Goal: Task Accomplishment & Management: Complete application form

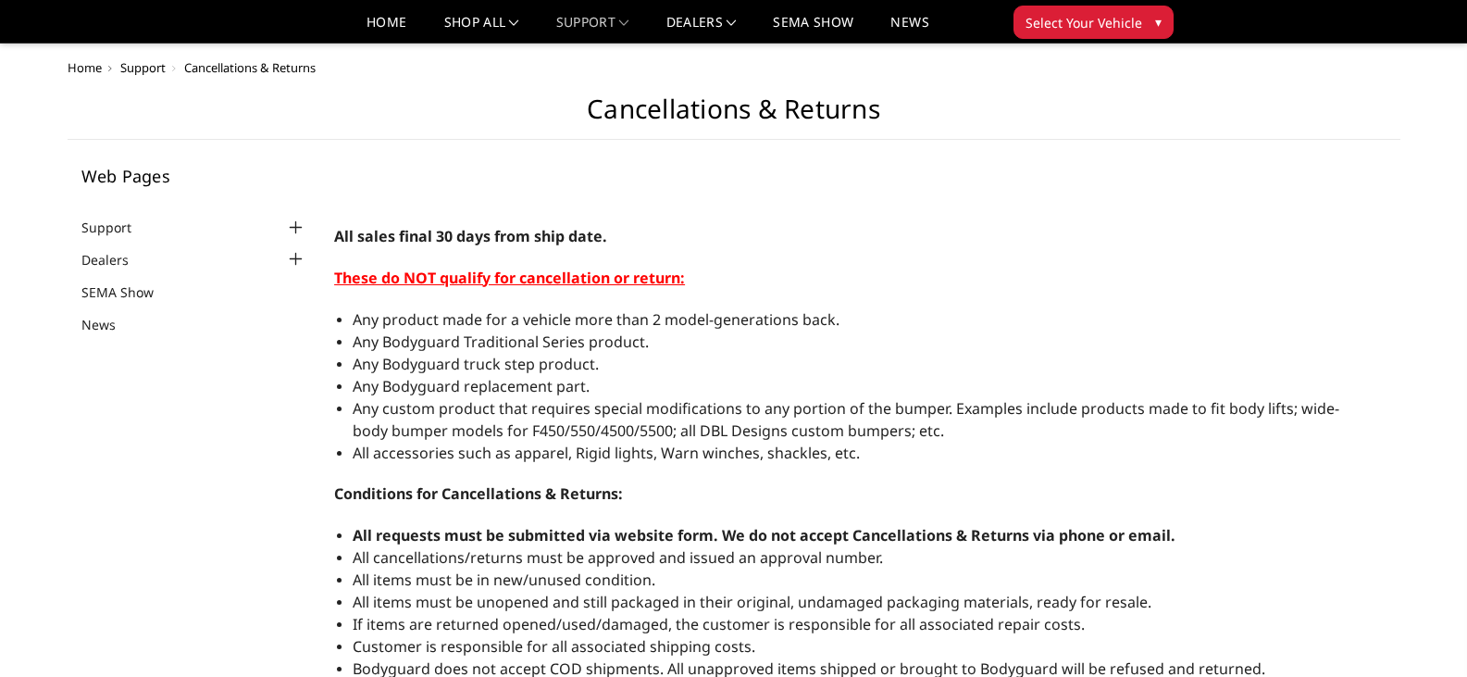
scroll to position [93, 0]
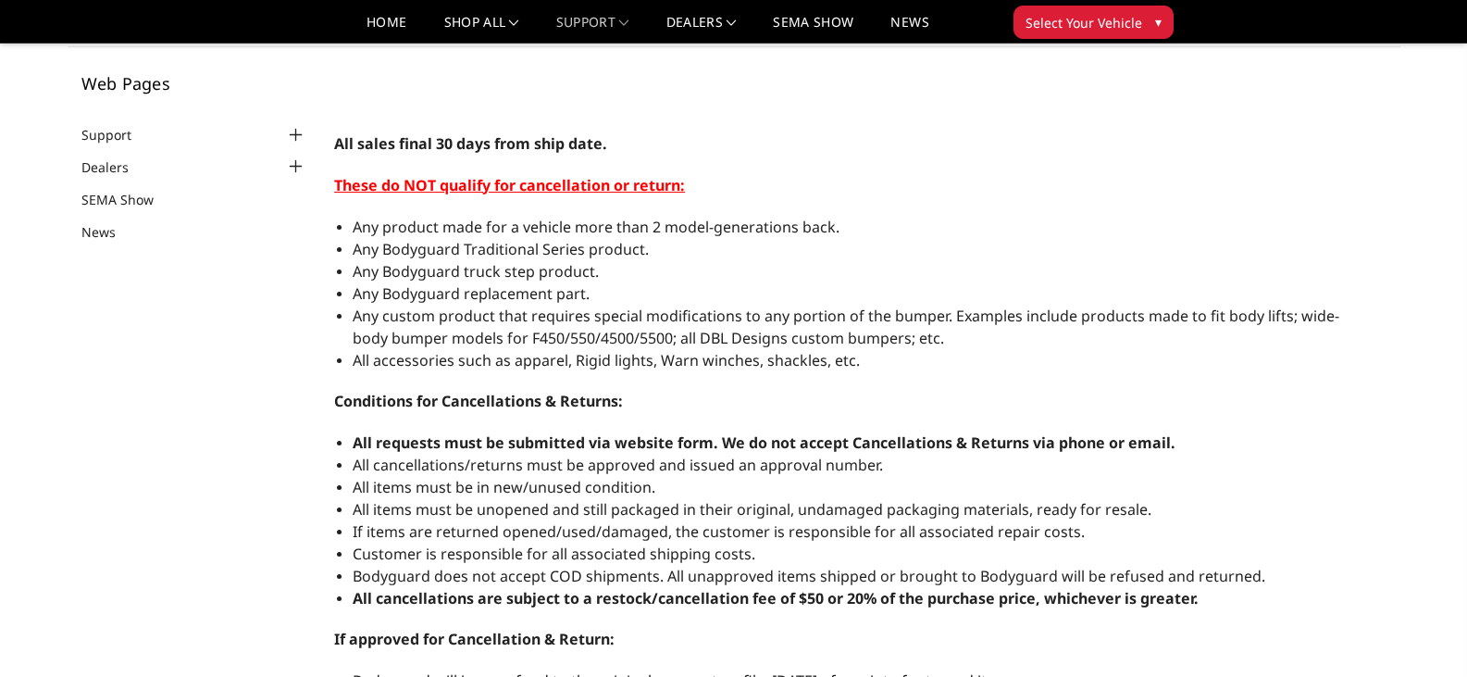
select select "US"
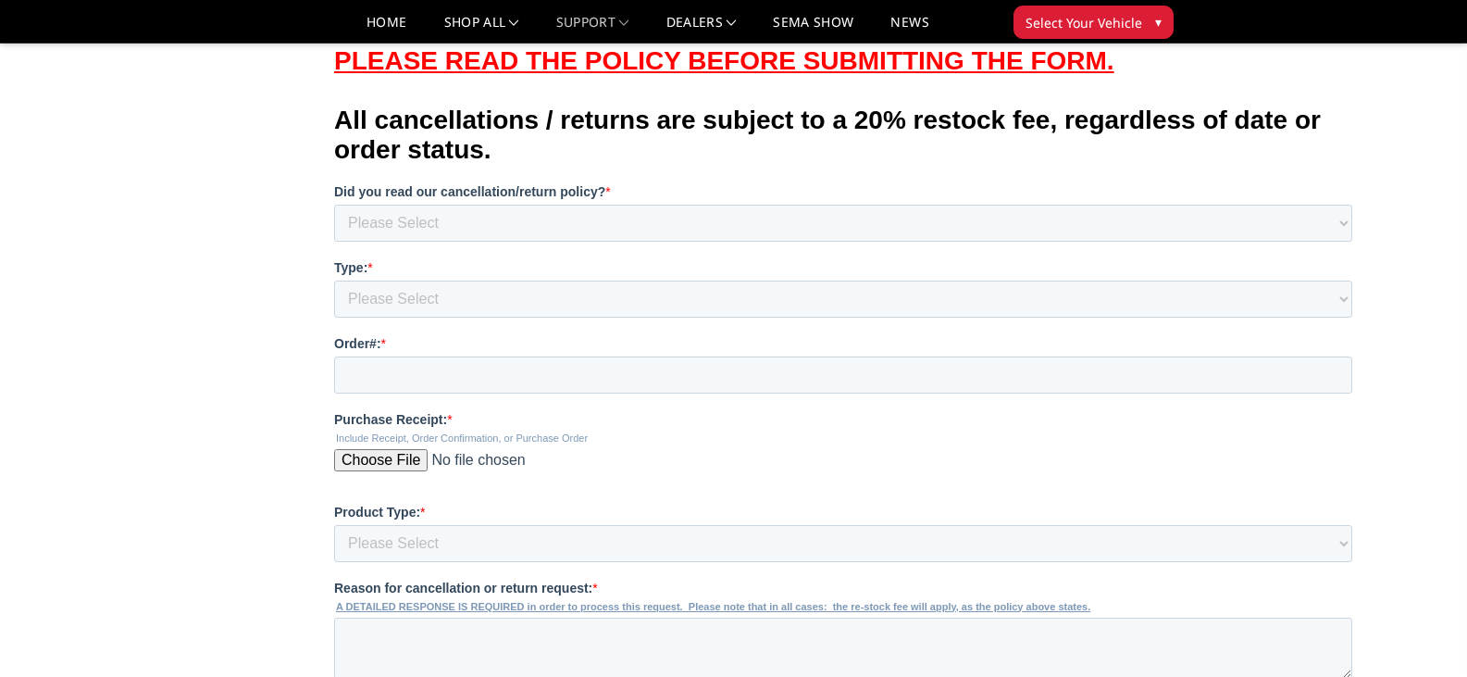
scroll to position [1111, 0]
drag, startPoint x: 1072, startPoint y: 236, endPoint x: 428, endPoint y: 246, distance: 644.3
click at [428, 240] on select "Please Select Yes, I am within the policy limitations and agree. No, I did not …" at bounding box center [843, 221] width 1018 height 37
select select "Yes"
click at [334, 204] on select "Please Select Yes, I am within the policy limitations and agree. No, I did not …" at bounding box center [843, 221] width 1018 height 37
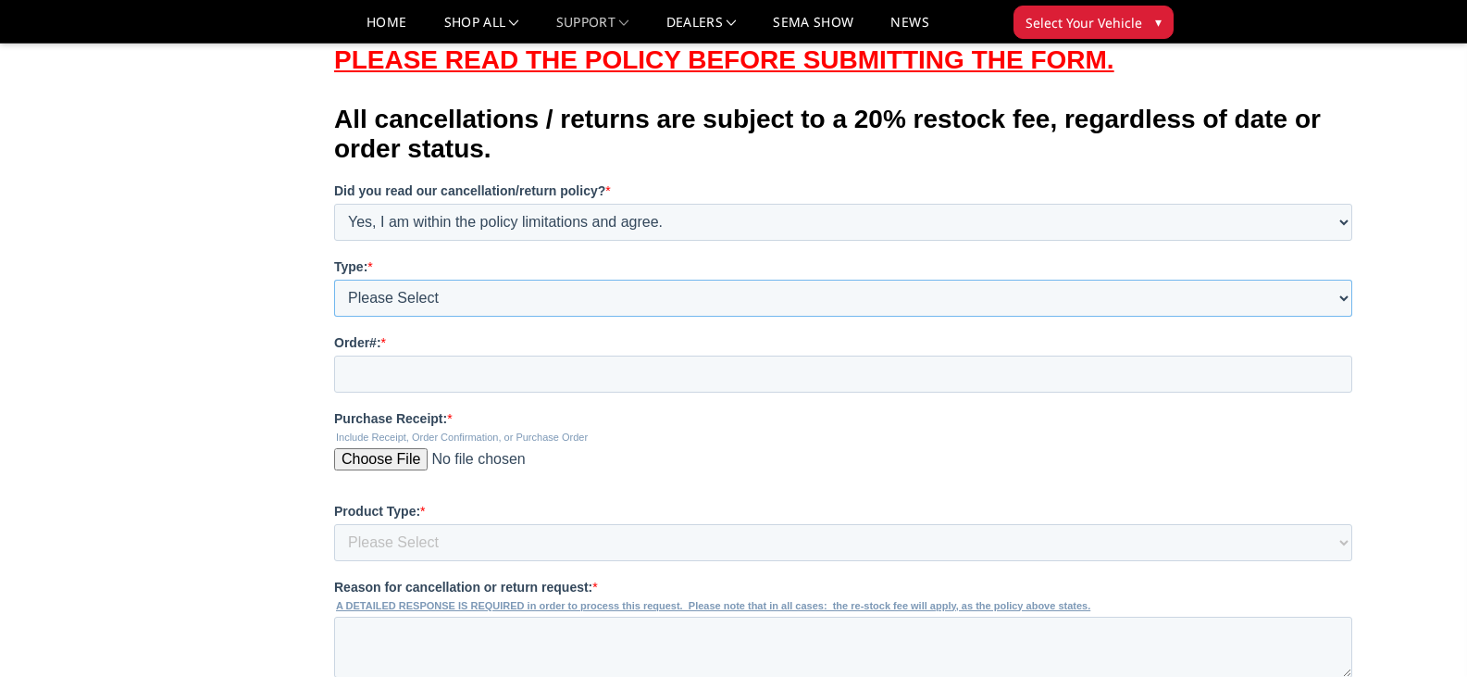
click at [491, 316] on select "Please Select Cancellation Request Return Request" at bounding box center [843, 297] width 1018 height 37
select select "Weld quality"
click at [334, 280] on select "Please Select Cancellation Request Return Request" at bounding box center [843, 297] width 1018 height 37
click at [516, 392] on input "Order#: *" at bounding box center [843, 373] width 1018 height 37
click at [475, 392] on input "Order#: *" at bounding box center [843, 373] width 1018 height 37
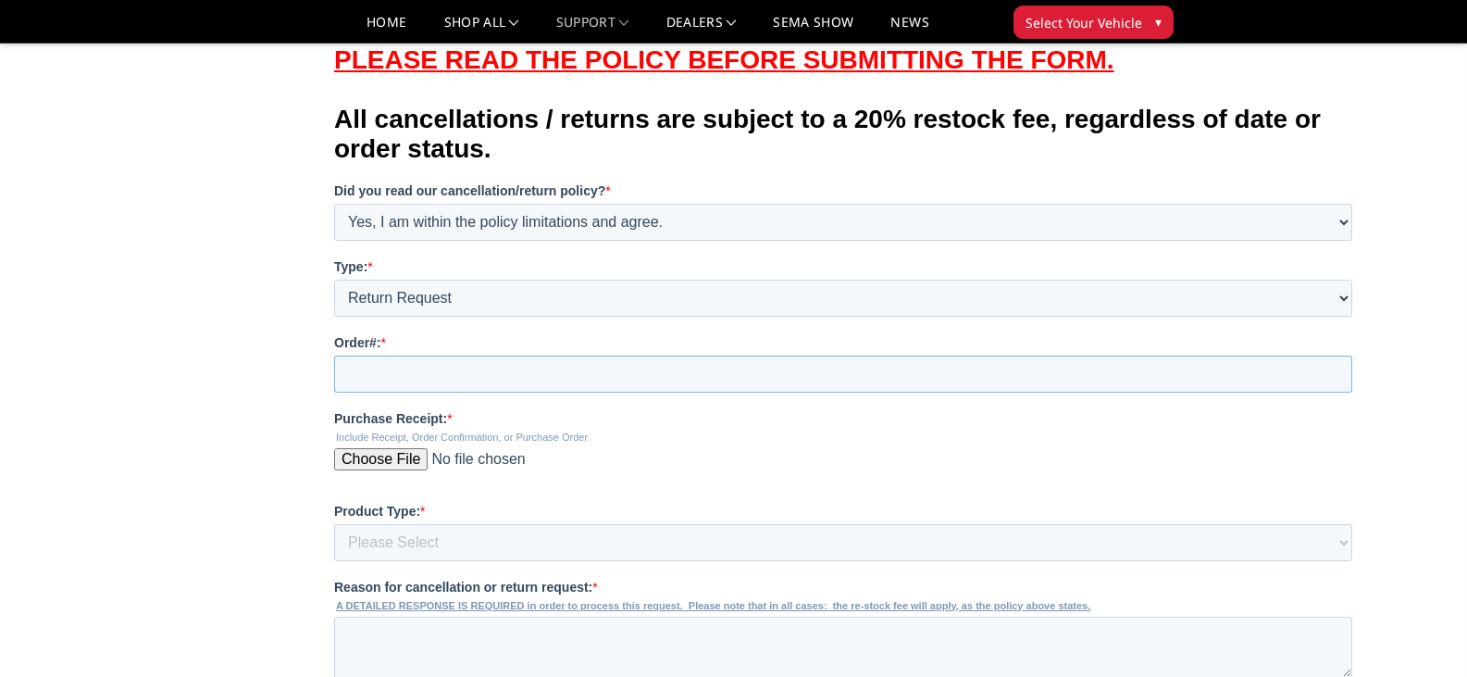
paste input "1019786"
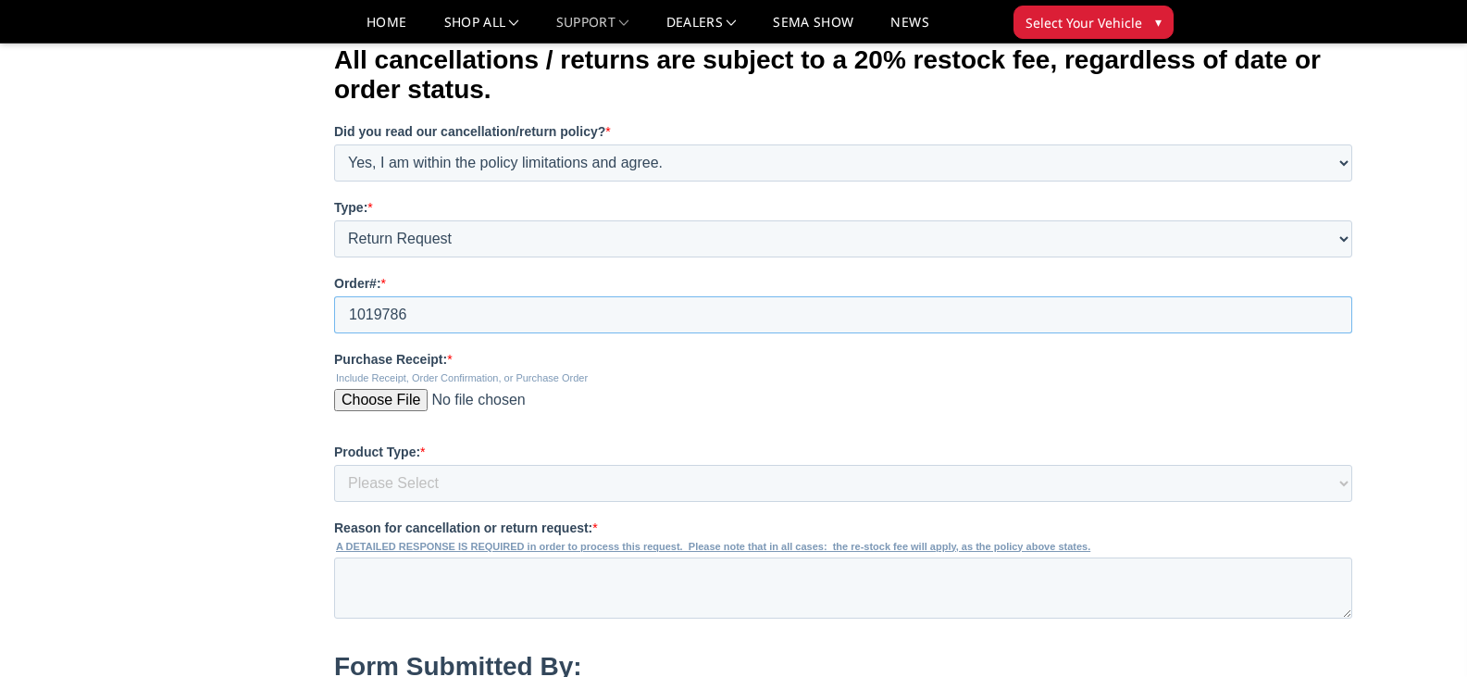
scroll to position [1203, 0]
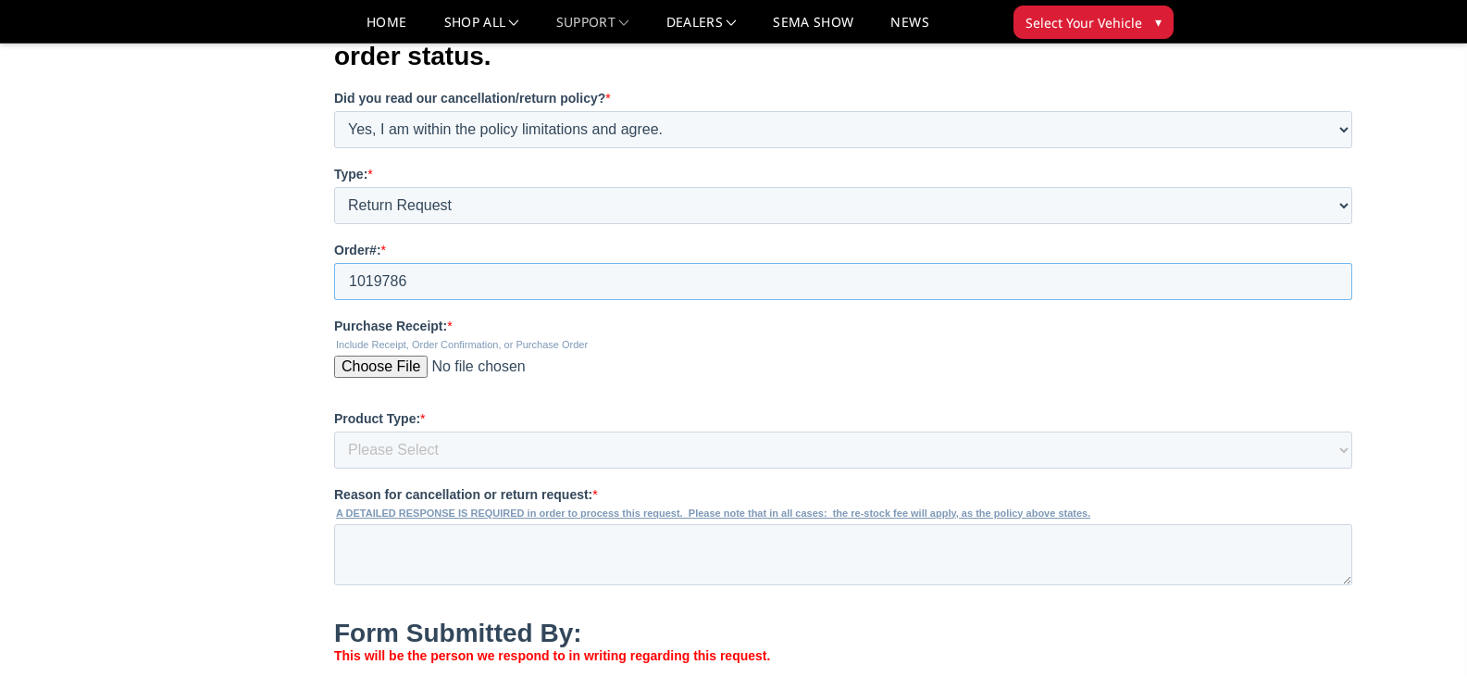
type input "1019786"
click at [388, 392] on input "Purchase Receipt: *" at bounding box center [843, 373] width 1018 height 37
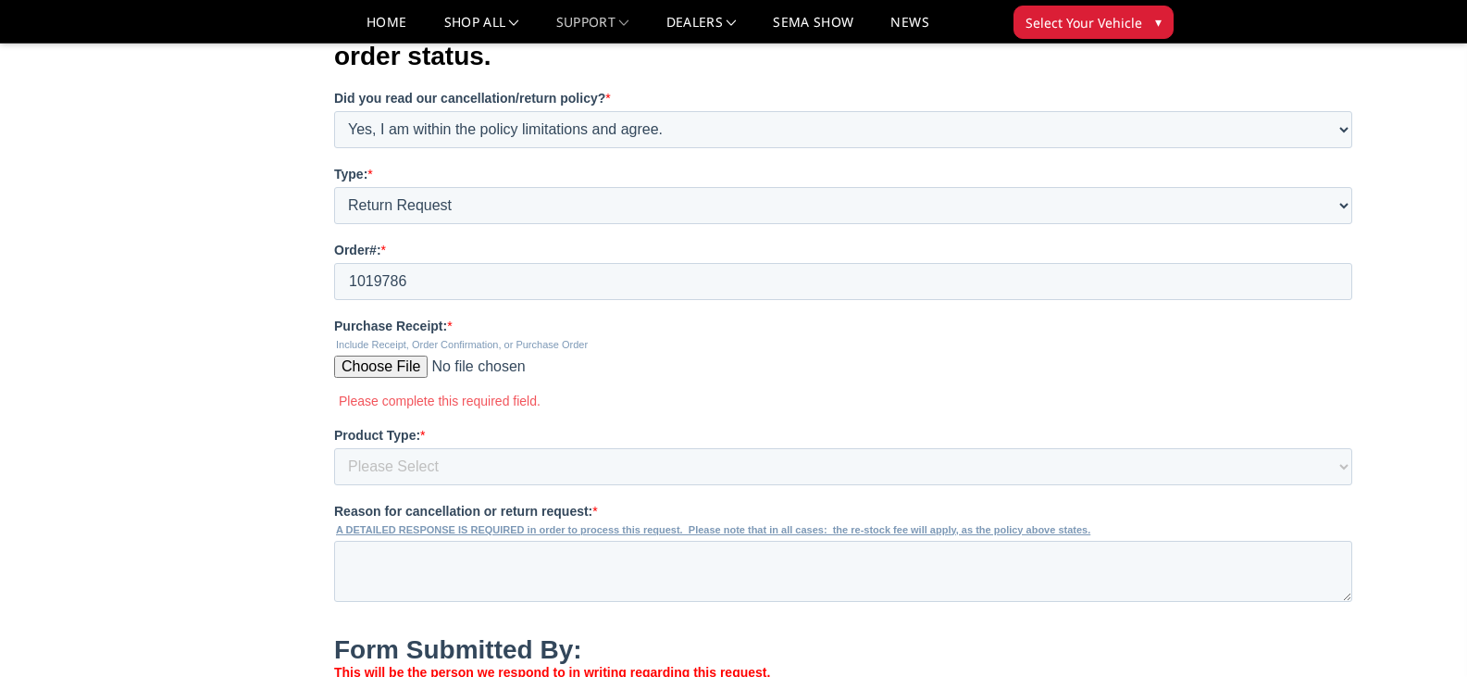
type input "C:\fakepath\PO 74450- Bodyguard 1019786.pdf"
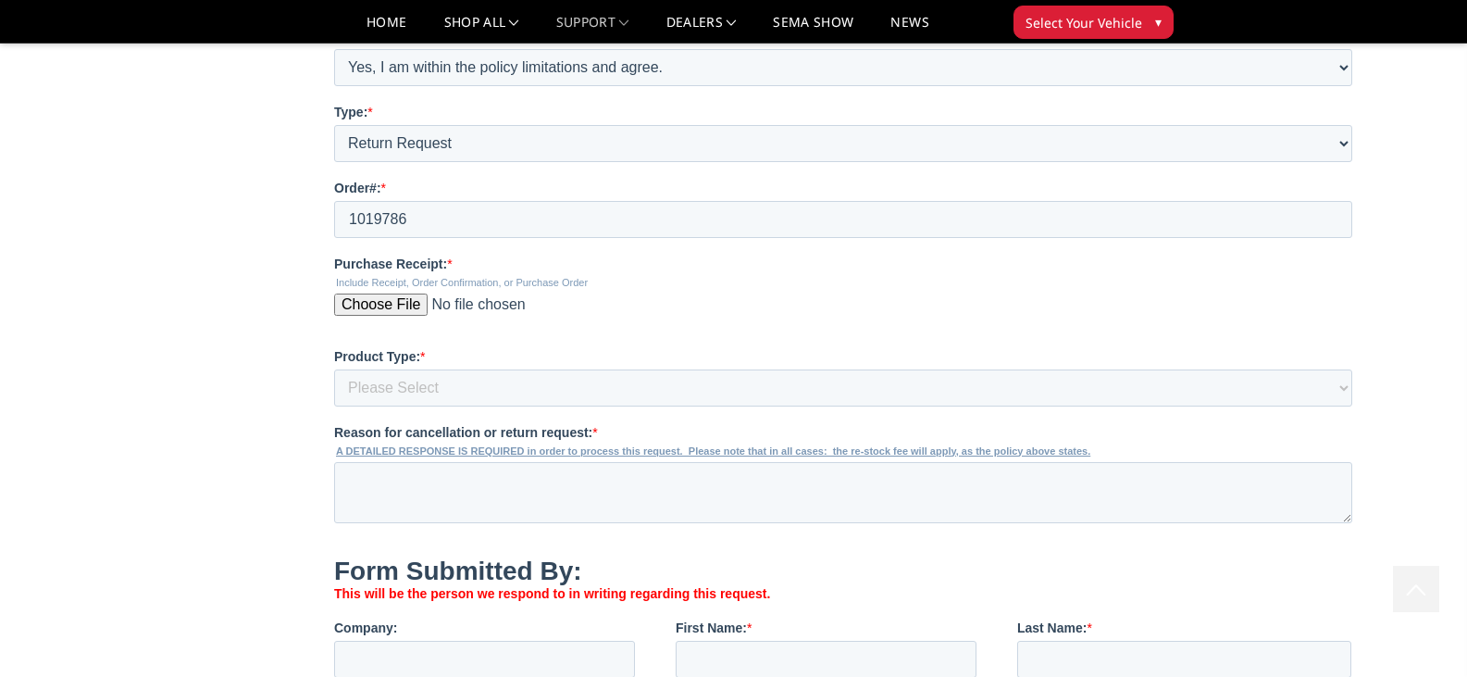
scroll to position [1296, 0]
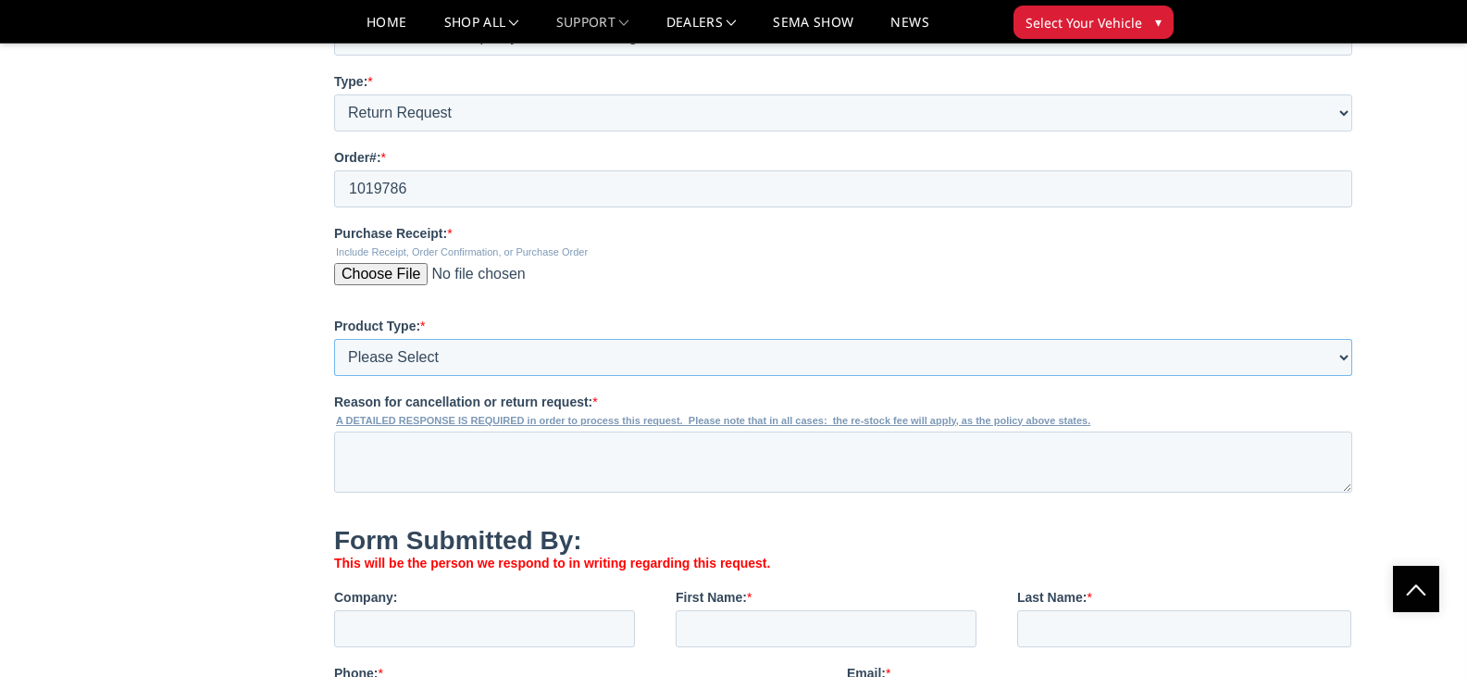
click at [424, 376] on select "Please Select Front only Rear only Front & Rear Bumper Body Armor Other" at bounding box center [843, 357] width 1018 height 37
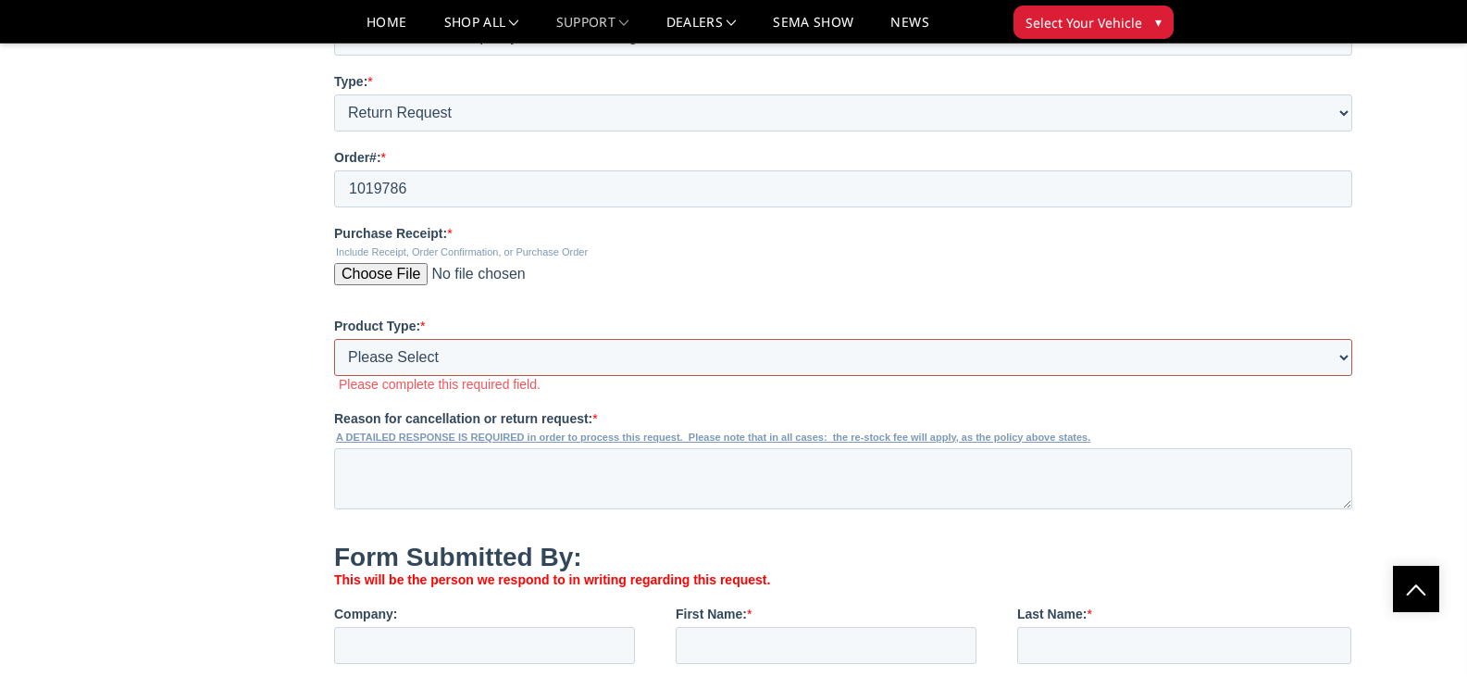
click at [508, 376] on select "Please Select Front only Rear only Front & Rear Bumper Body Armor Other" at bounding box center [843, 357] width 1018 height 37
select select "Front bumper"
click at [334, 376] on select "Please Select Front only Rear only Front & Rear Bumper Body Armor Other" at bounding box center [843, 357] width 1018 height 37
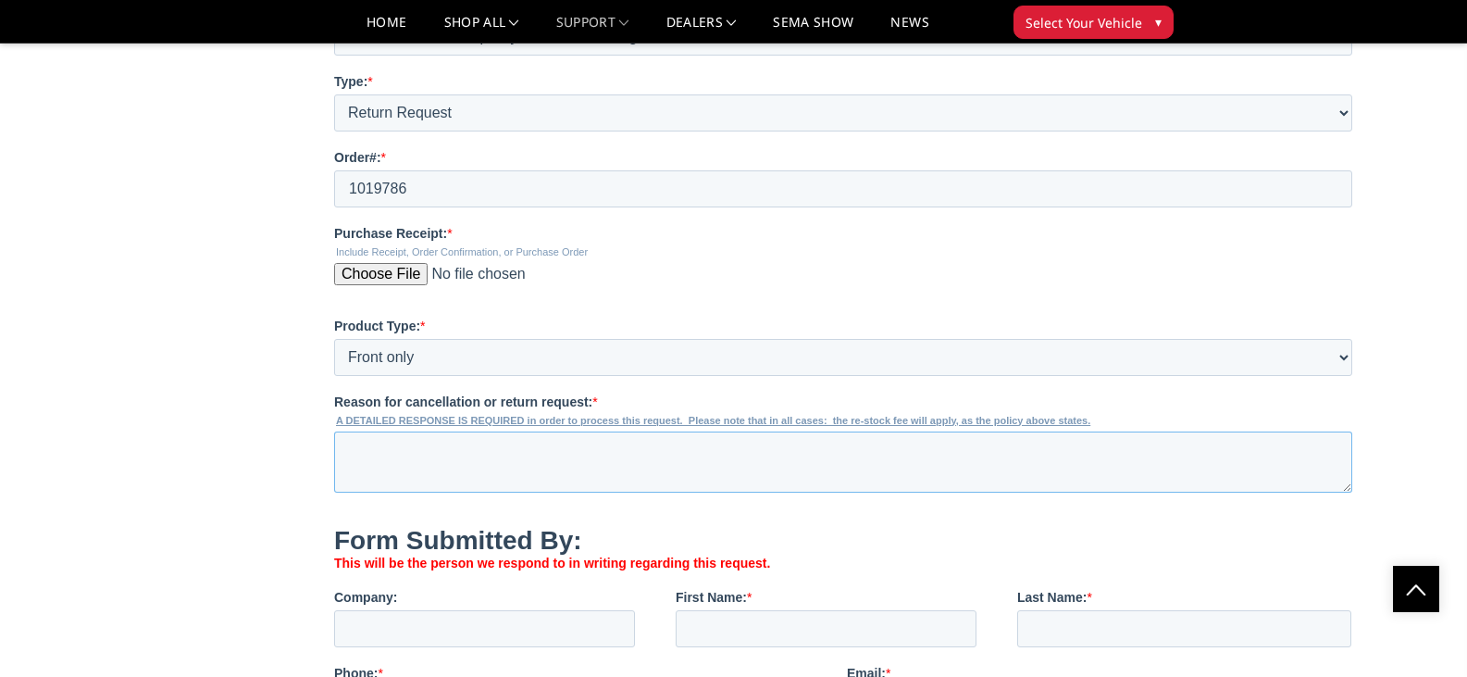
click at [550, 485] on textarea "Reason for cancellation or return request: *" at bounding box center [843, 461] width 1018 height 61
type textarea "C"
type textarea "o"
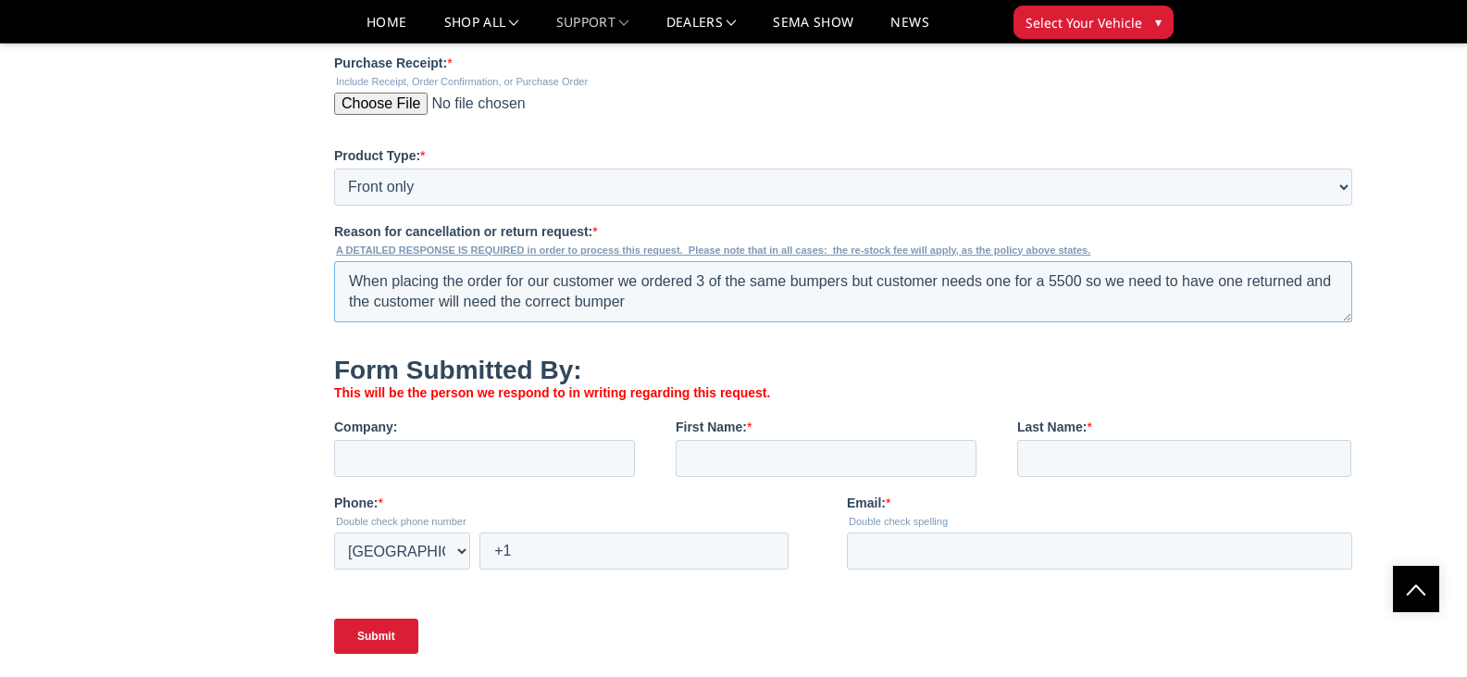
scroll to position [1574, 0]
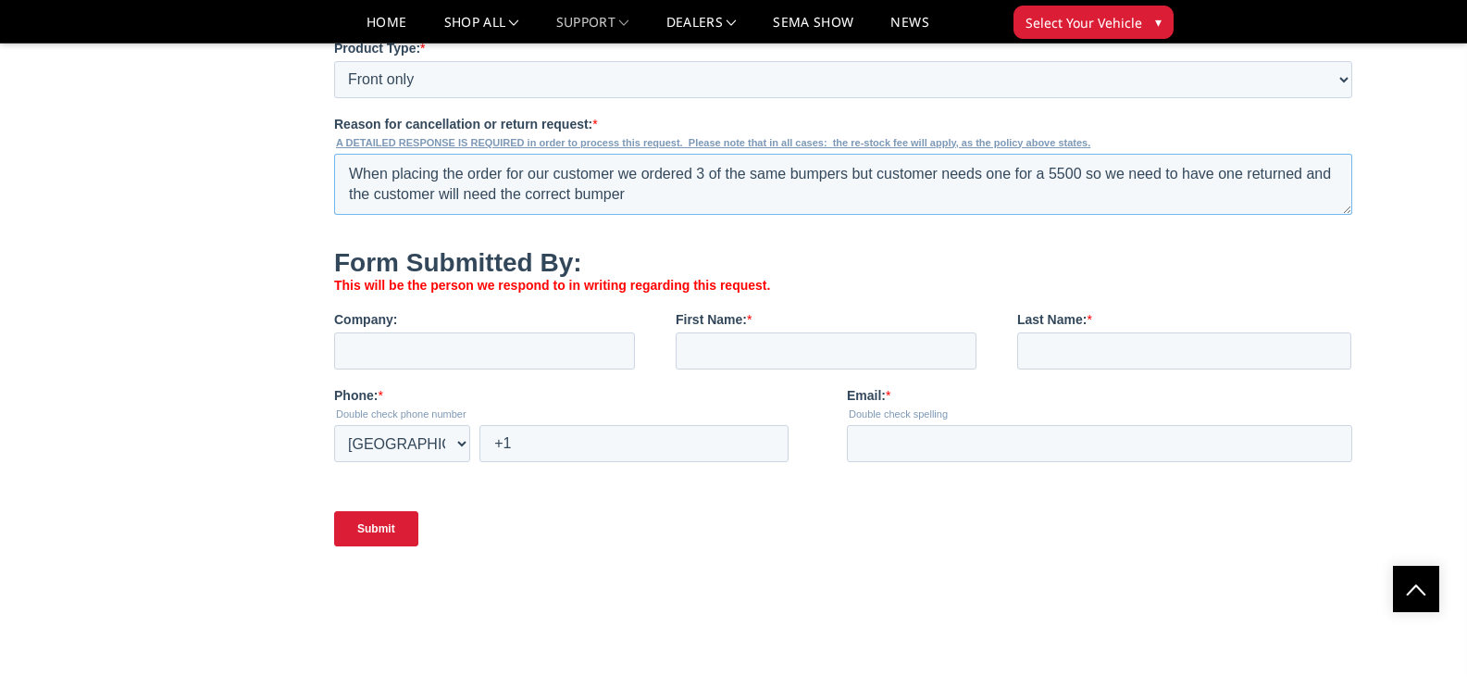
type textarea "When placing the order for our customer we ordered 3 of the same bumpers but cu…"
click at [469, 369] on input "Company:" at bounding box center [484, 350] width 301 height 37
type input "Blessed Performance LLC"
type input "q"
type input "Crystal"
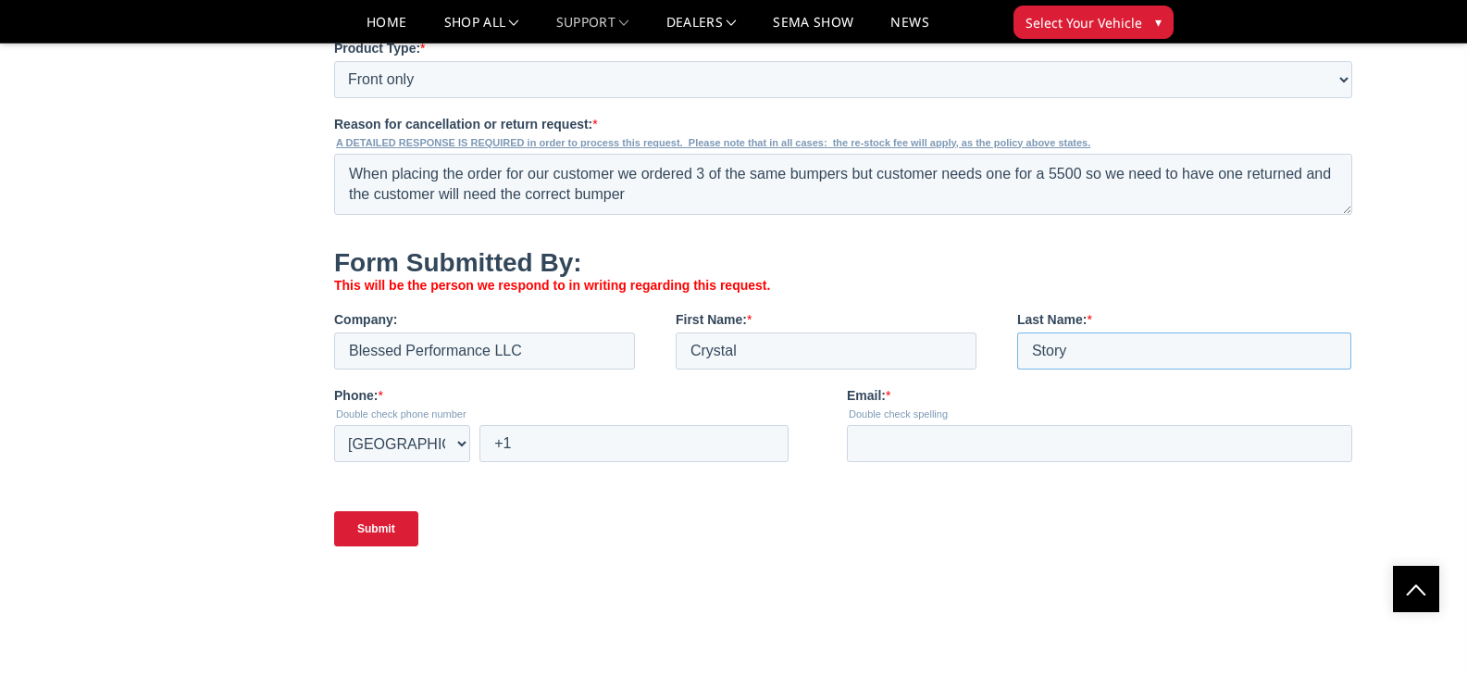
type input "Story"
click at [579, 461] on input "+1" at bounding box center [633, 443] width 309 height 37
type input "[PHONE_NUMBER]"
click at [1034, 462] on input "Email: *" at bounding box center [1099, 443] width 505 height 37
type input "[EMAIL_ADDRESS][DOMAIN_NAME]"
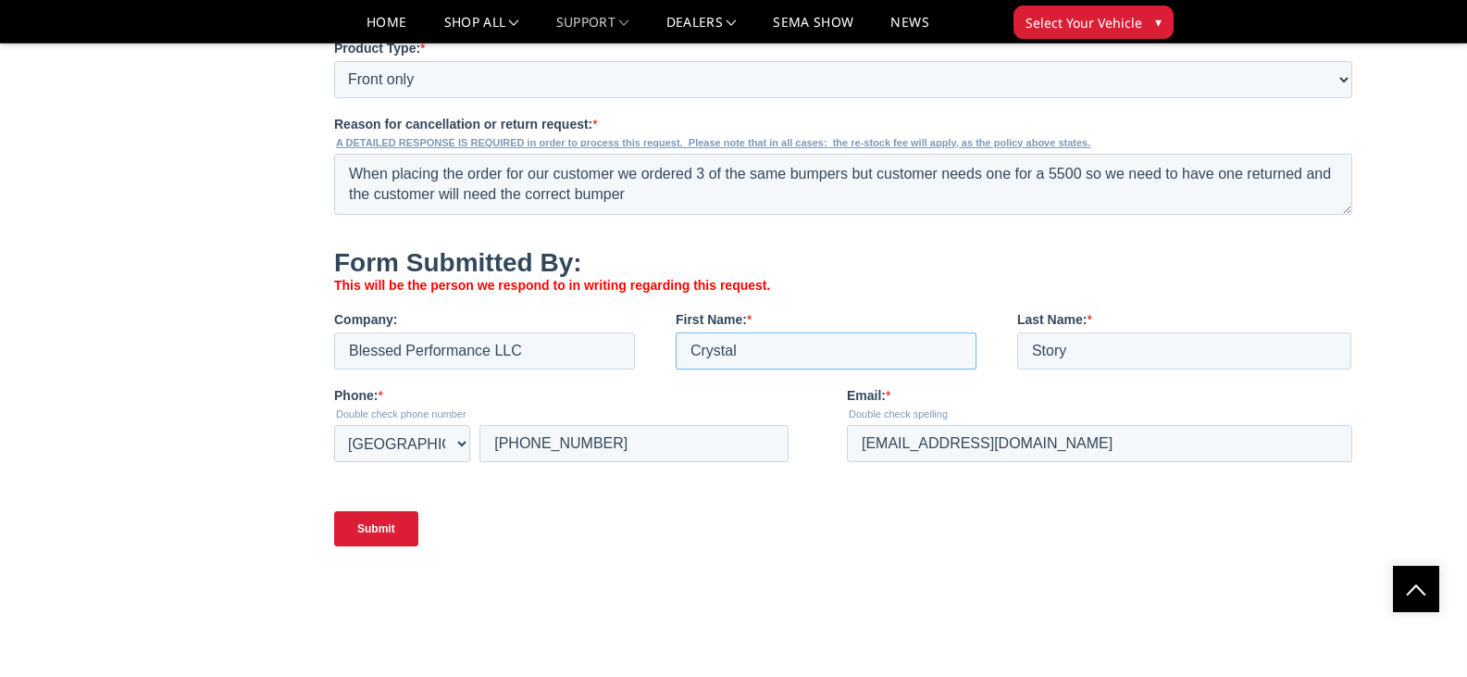
click at [773, 369] on input "Crystal" at bounding box center [826, 350] width 301 height 37
click at [877, 369] on input "Crystal or Dagan or Matt" at bounding box center [826, 350] width 301 height 37
type input "N"
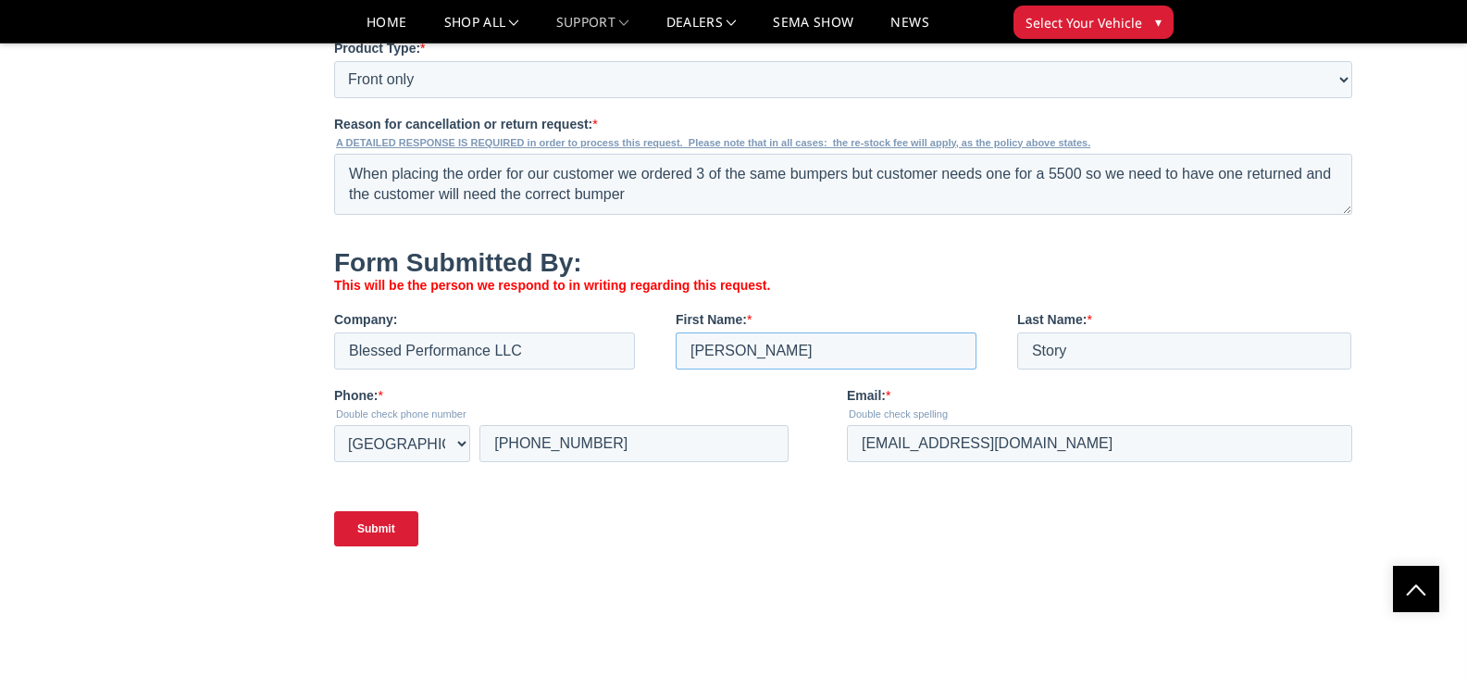
type input "[PERSON_NAME]"
click at [663, 551] on div "Submit" at bounding box center [847, 528] width 1026 height 67
click at [380, 546] on input "Submit" at bounding box center [376, 528] width 84 height 35
